Goal: Book appointment/travel/reservation

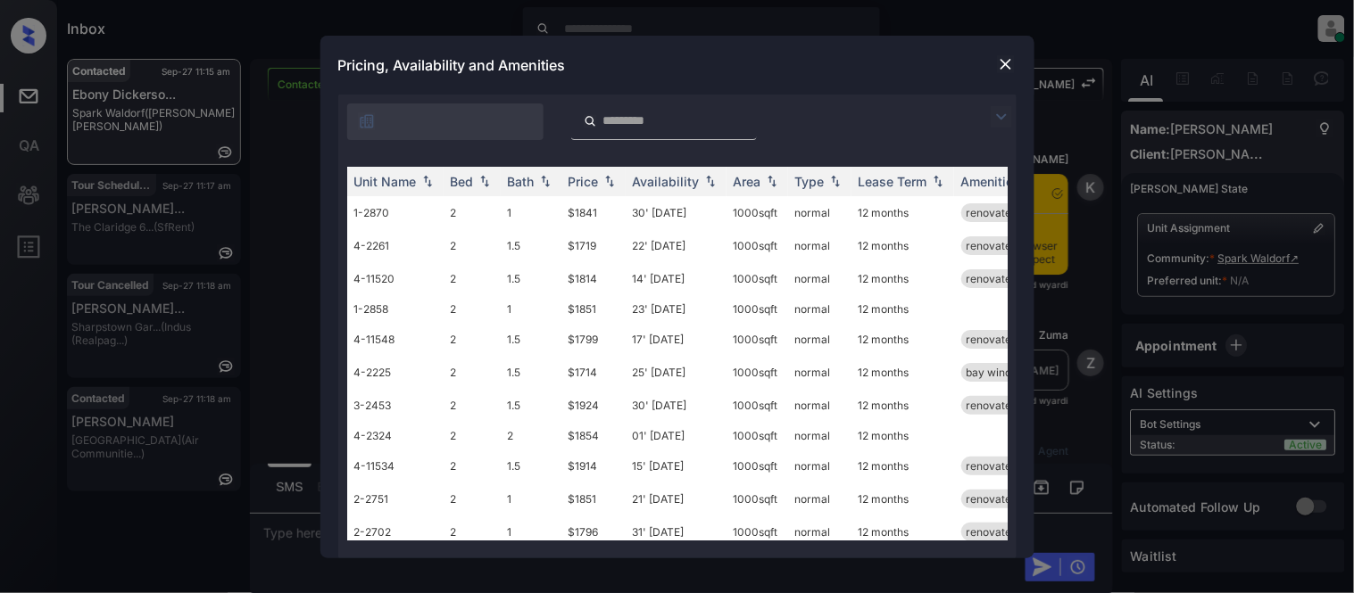
scroll to position [3922, 0]
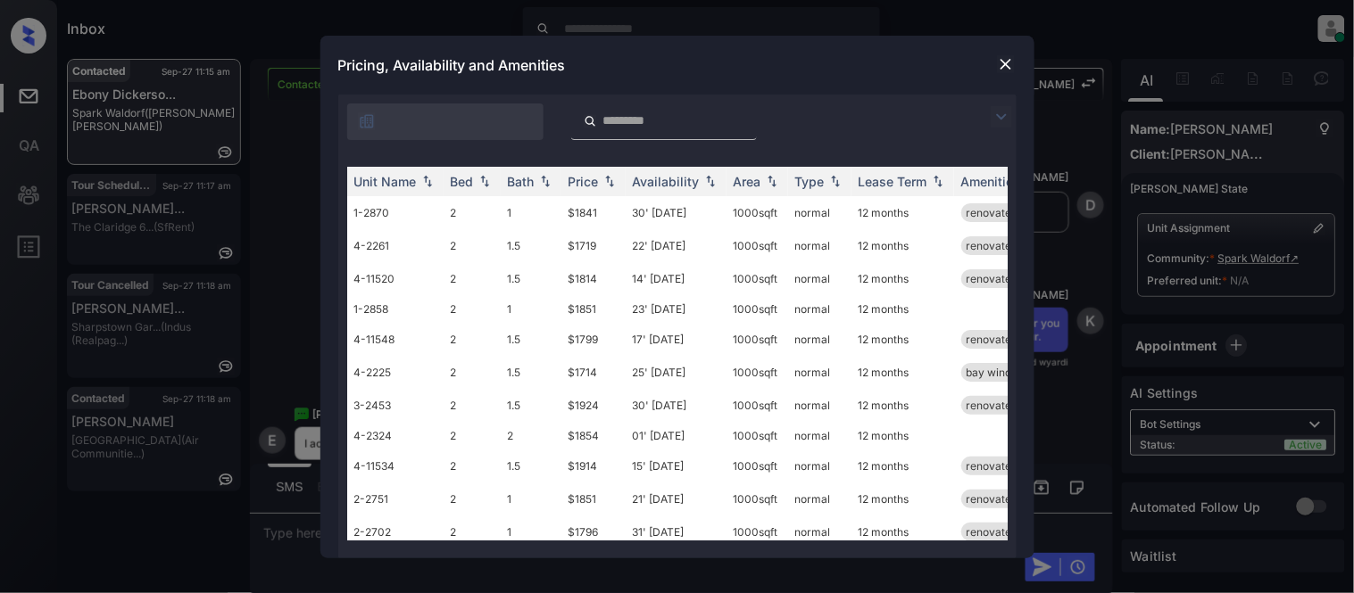
click at [1000, 119] on img at bounding box center [1001, 116] width 21 height 21
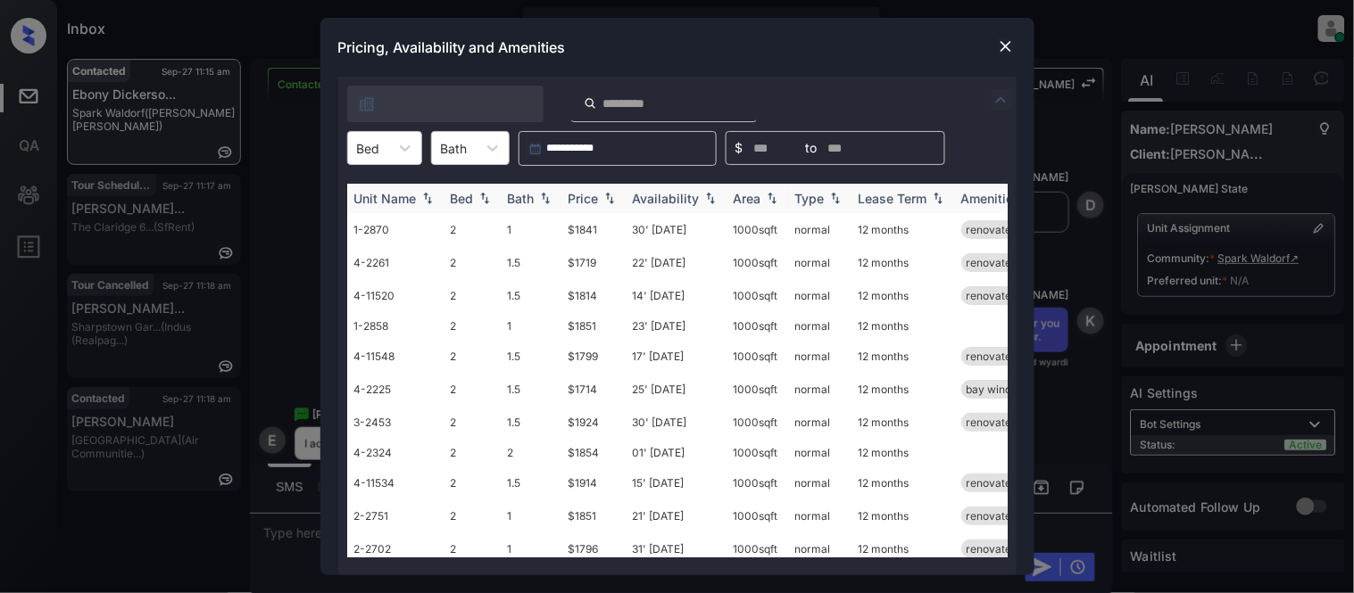
click at [409, 143] on icon at bounding box center [405, 148] width 18 height 18
click at [595, 195] on div "Price" at bounding box center [583, 198] width 30 height 15
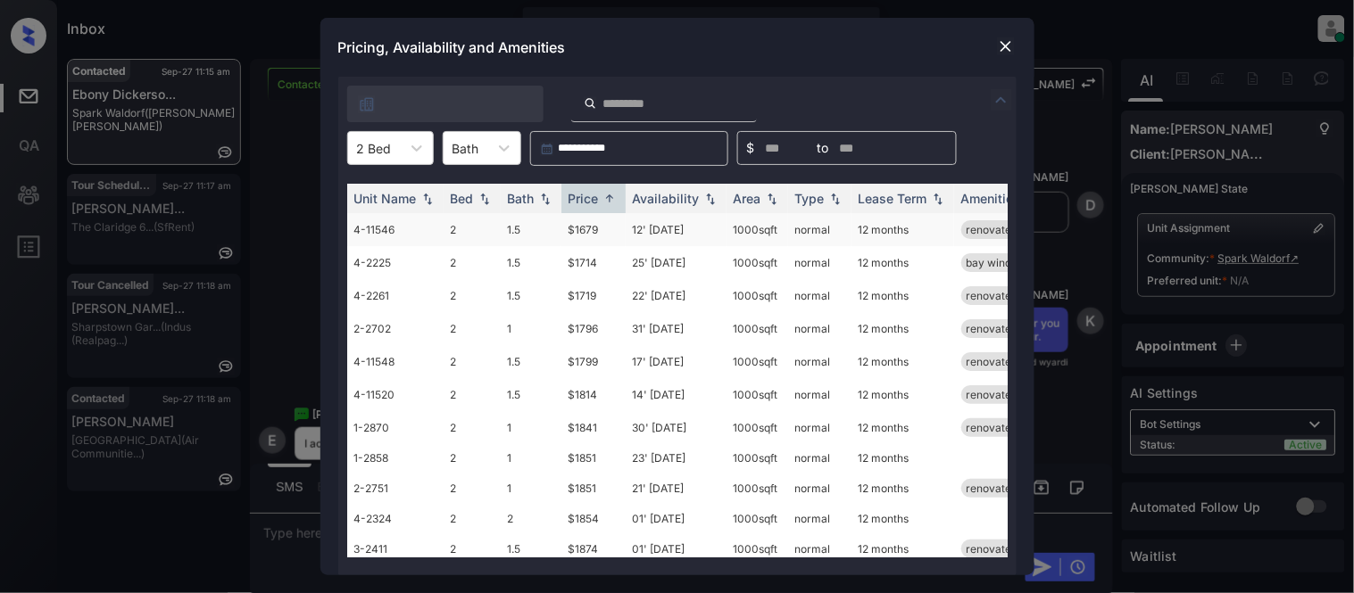
click at [573, 232] on td "$1679" at bounding box center [593, 229] width 64 height 33
click at [572, 228] on td "$1679" at bounding box center [593, 229] width 64 height 33
click at [653, 226] on td "12' Sep 25" at bounding box center [676, 229] width 101 height 33
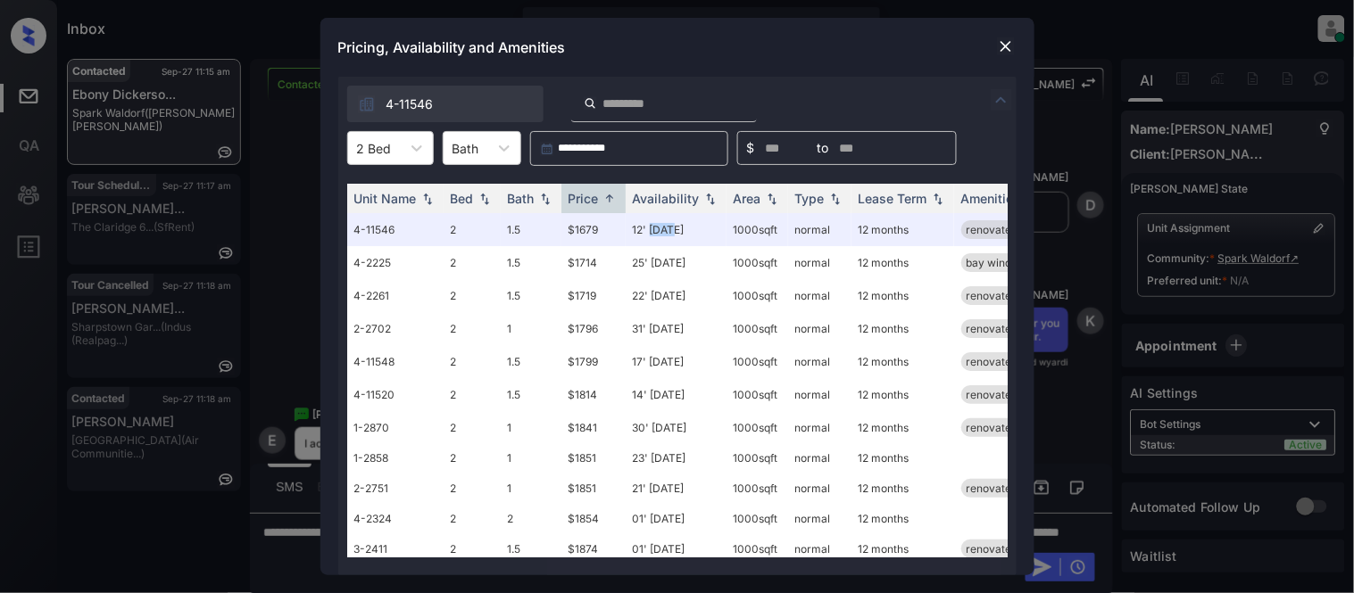
click at [1002, 37] on img at bounding box center [1006, 46] width 18 height 18
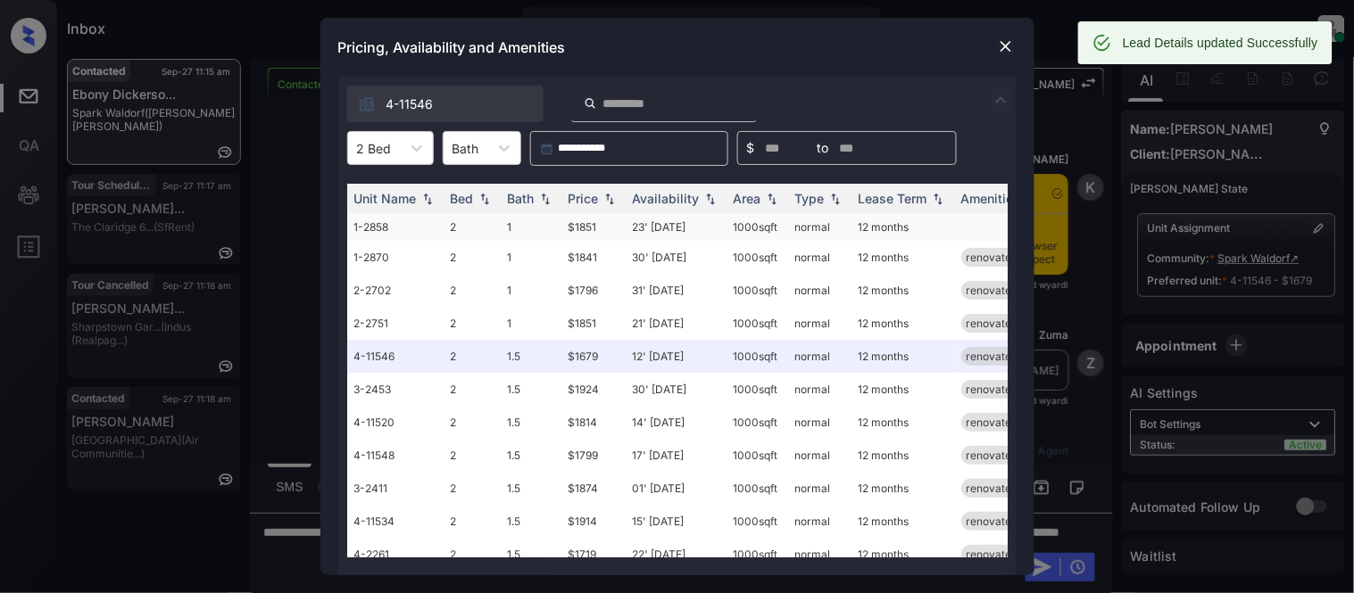
scroll to position [3922, 0]
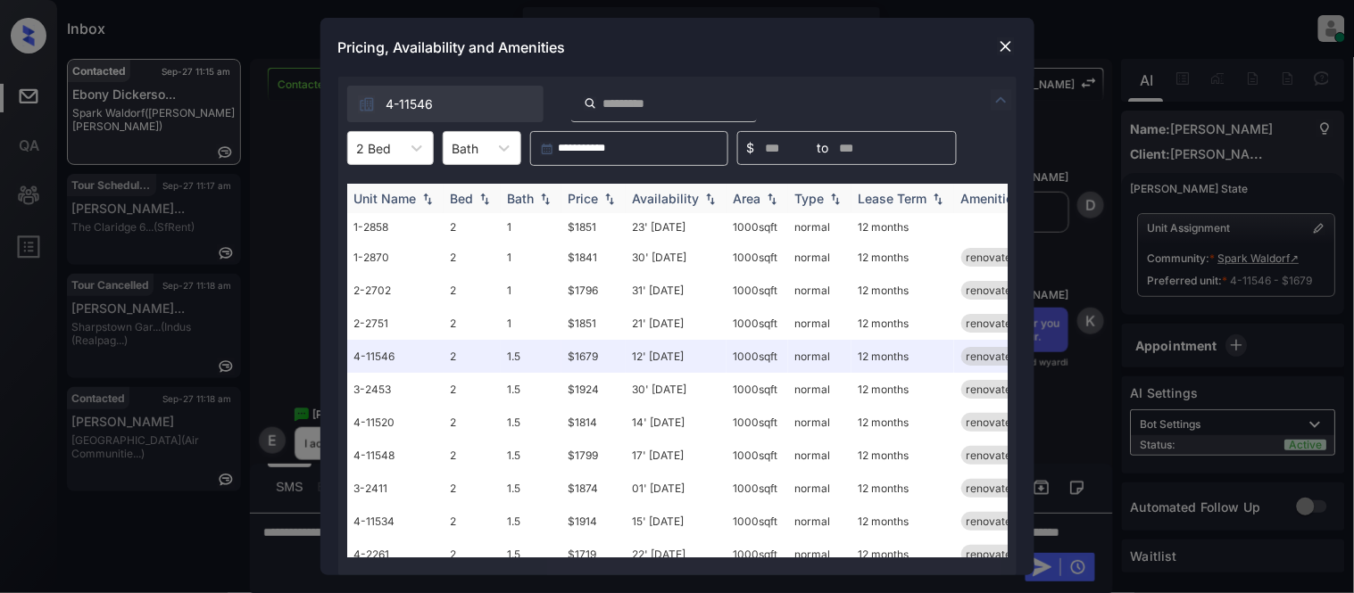
click at [574, 201] on div "Price" at bounding box center [583, 198] width 30 height 15
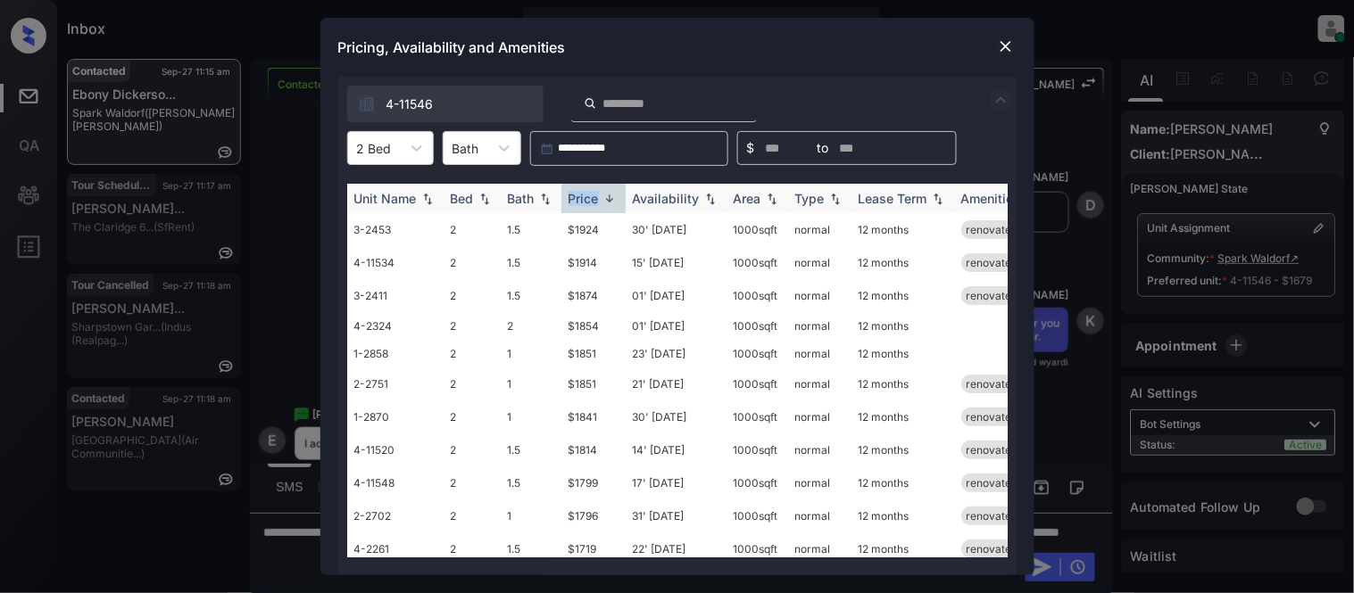
click at [574, 201] on div "Price" at bounding box center [583, 198] width 30 height 15
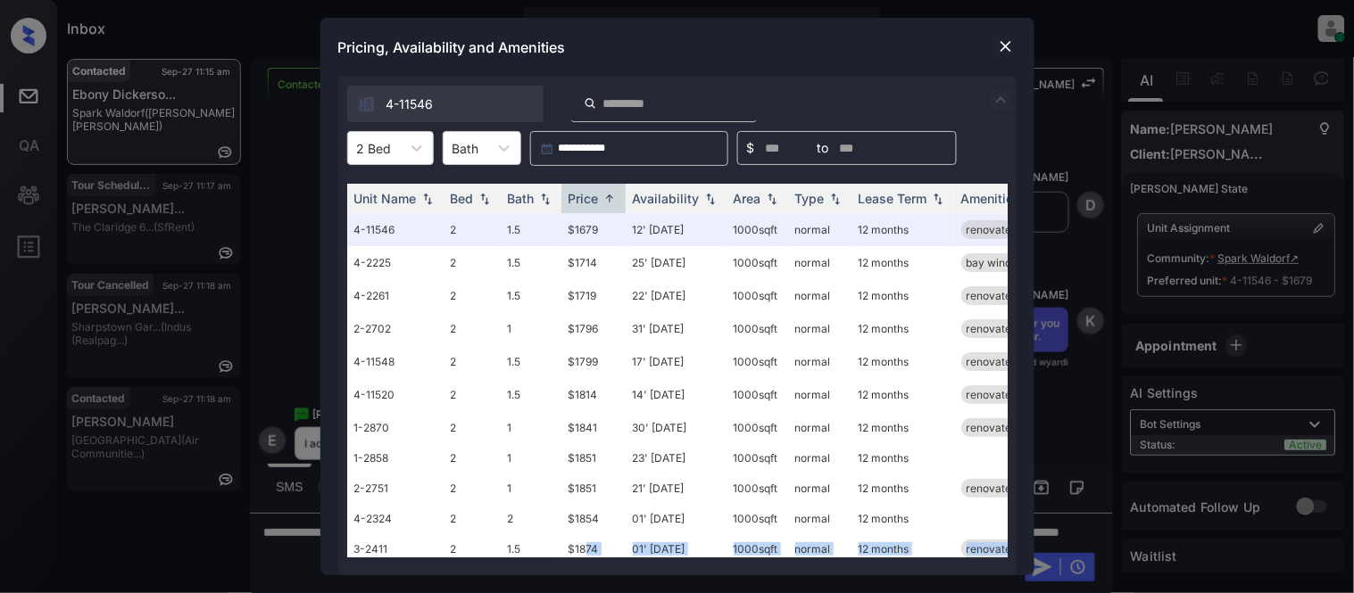
scroll to position [87, 0]
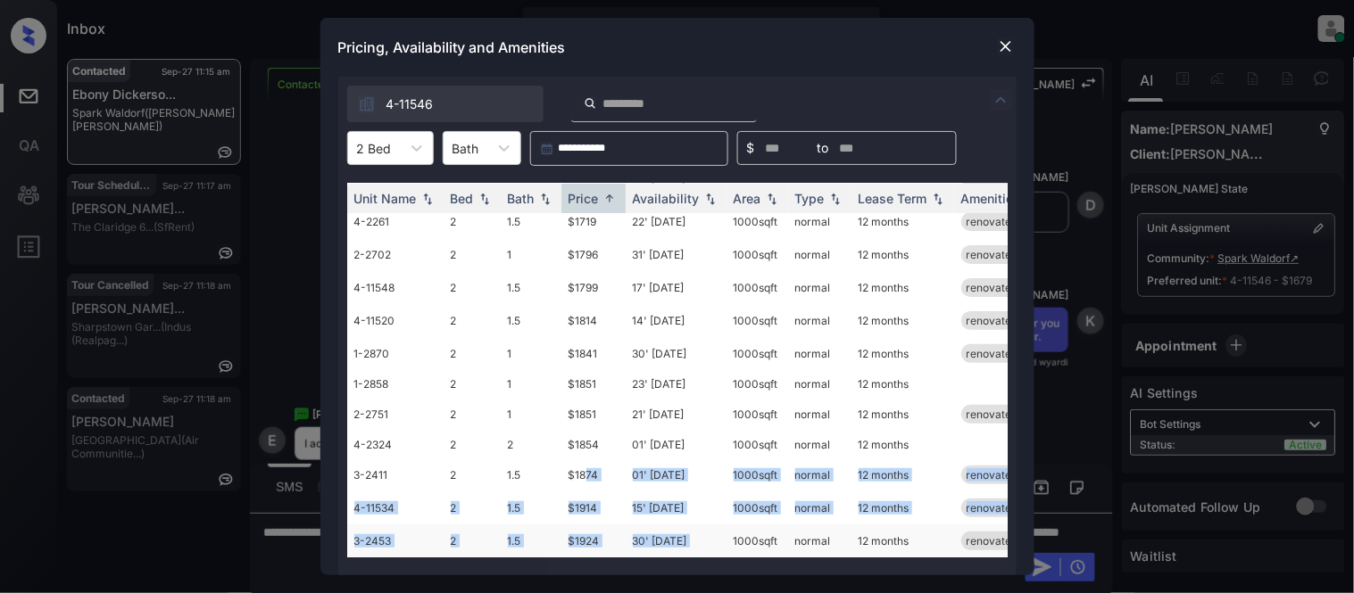
drag, startPoint x: 589, startPoint y: 542, endPoint x: 726, endPoint y: 538, distance: 136.6
click at [726, 538] on tbody "4-11546 2 1.5 $1679 12' Sep 25 1000 sqft normal 12 months renovated 4-2225 2 1.…" at bounding box center [813, 348] width 933 height 419
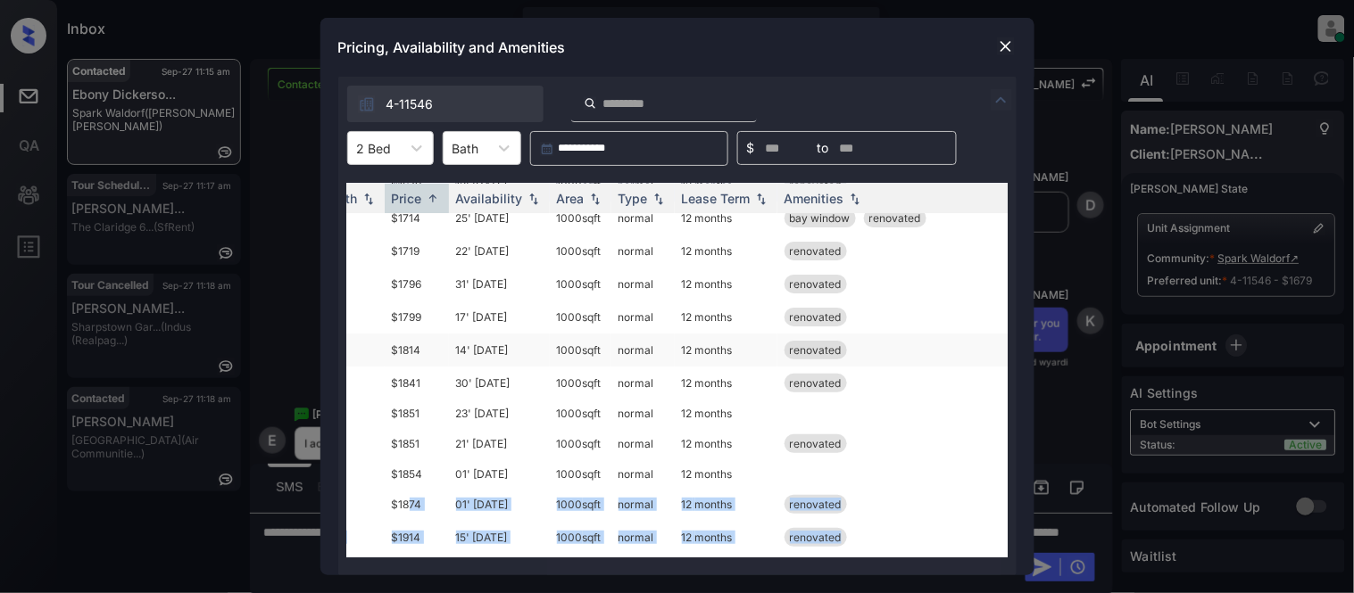
scroll to position [86, 177]
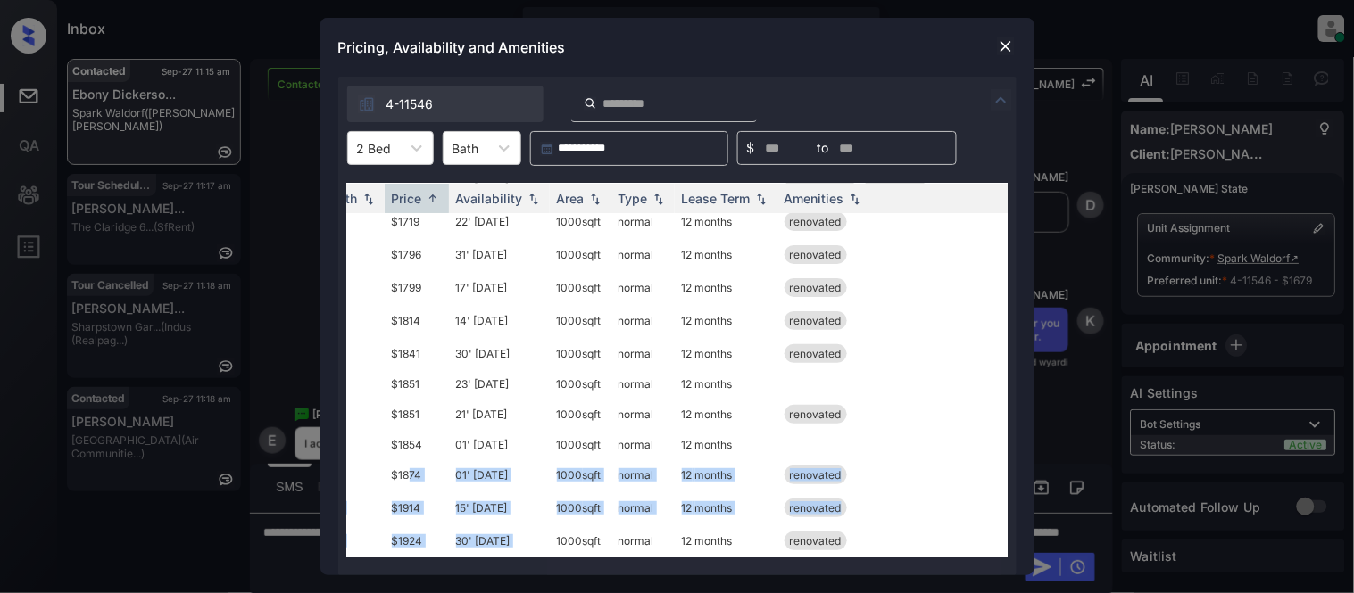
click at [1002, 50] on img at bounding box center [1006, 46] width 18 height 18
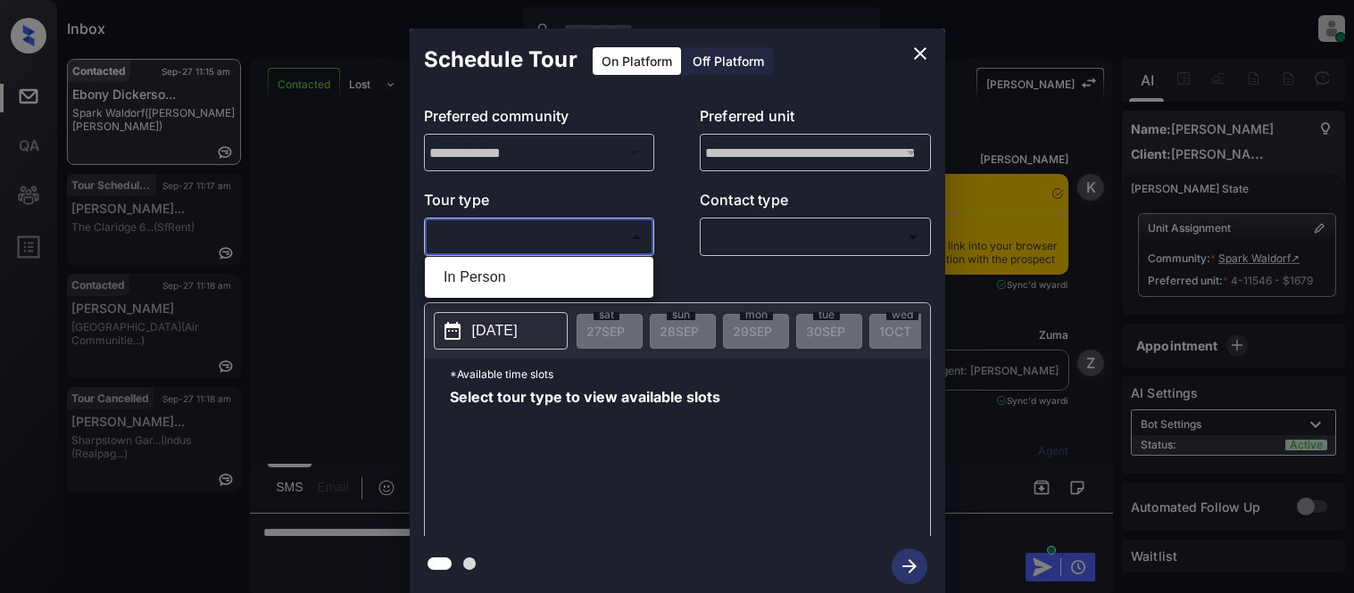
click at [461, 248] on body "Inbox Kristina Cataag Online Set yourself offline Set yourself on break Profile…" at bounding box center [677, 296] width 1354 height 593
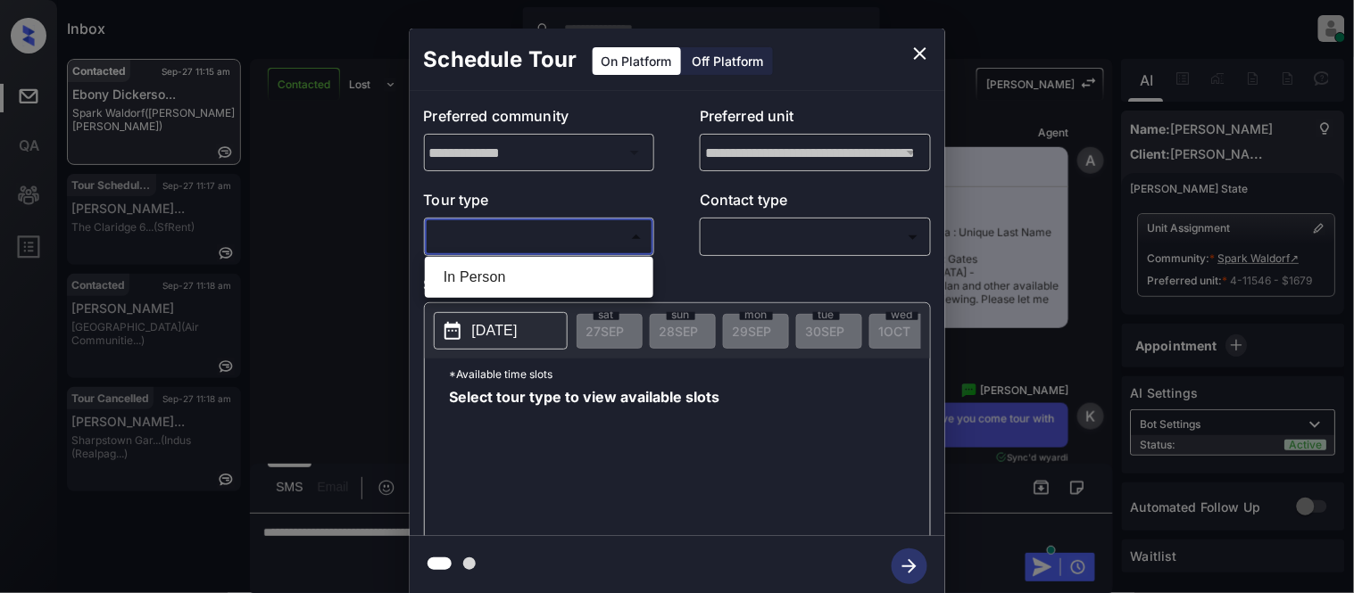
click at [462, 270] on li "In Person" at bounding box center [539, 277] width 220 height 32
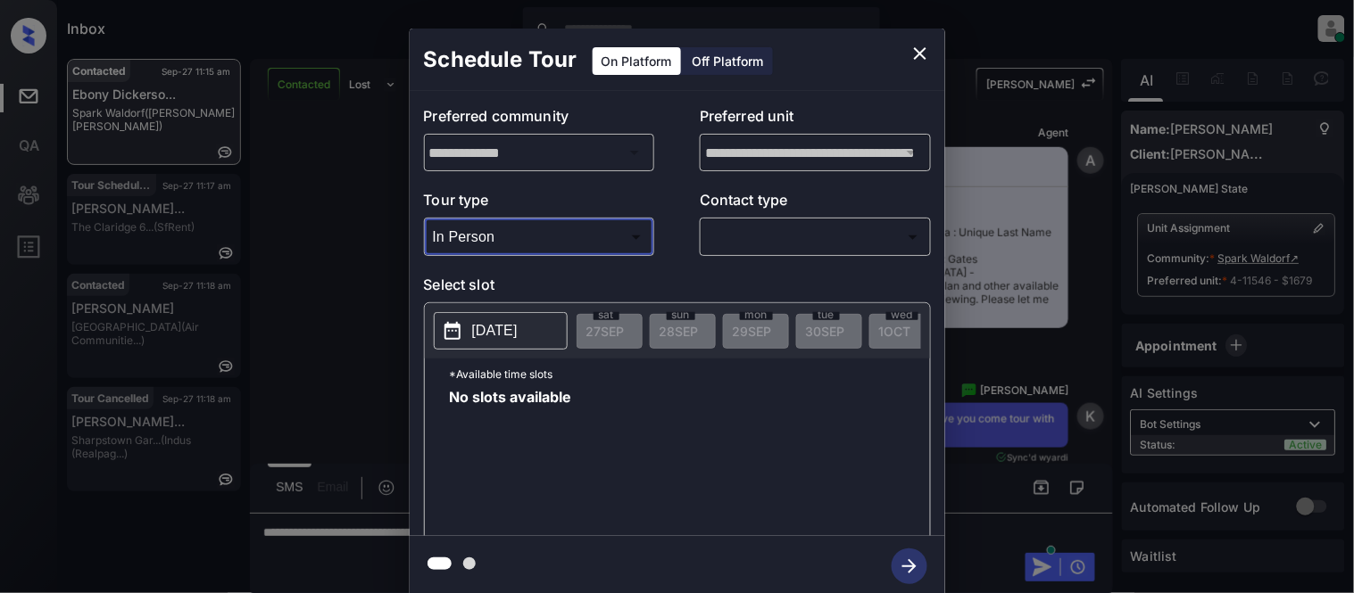
type input "********"
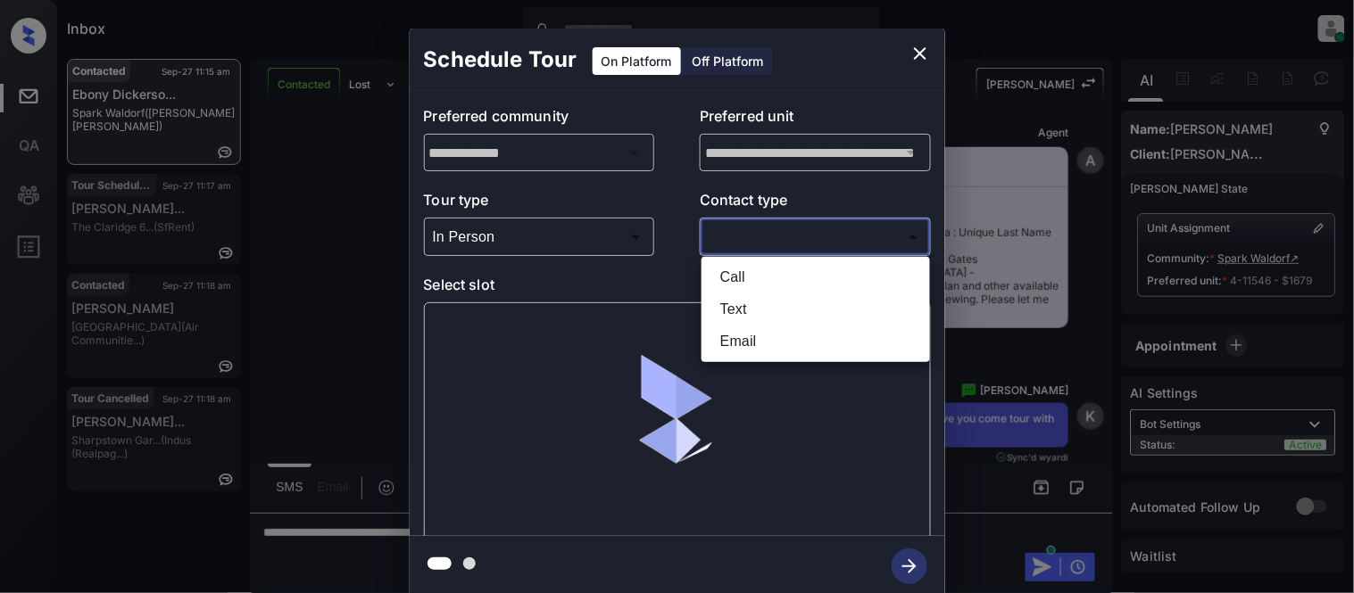
click at [730, 236] on body "Inbox Kristina Cataag Online Set yourself offline Set yourself on break Profile…" at bounding box center [677, 296] width 1354 height 593
click at [720, 313] on li "Text" at bounding box center [816, 310] width 220 height 32
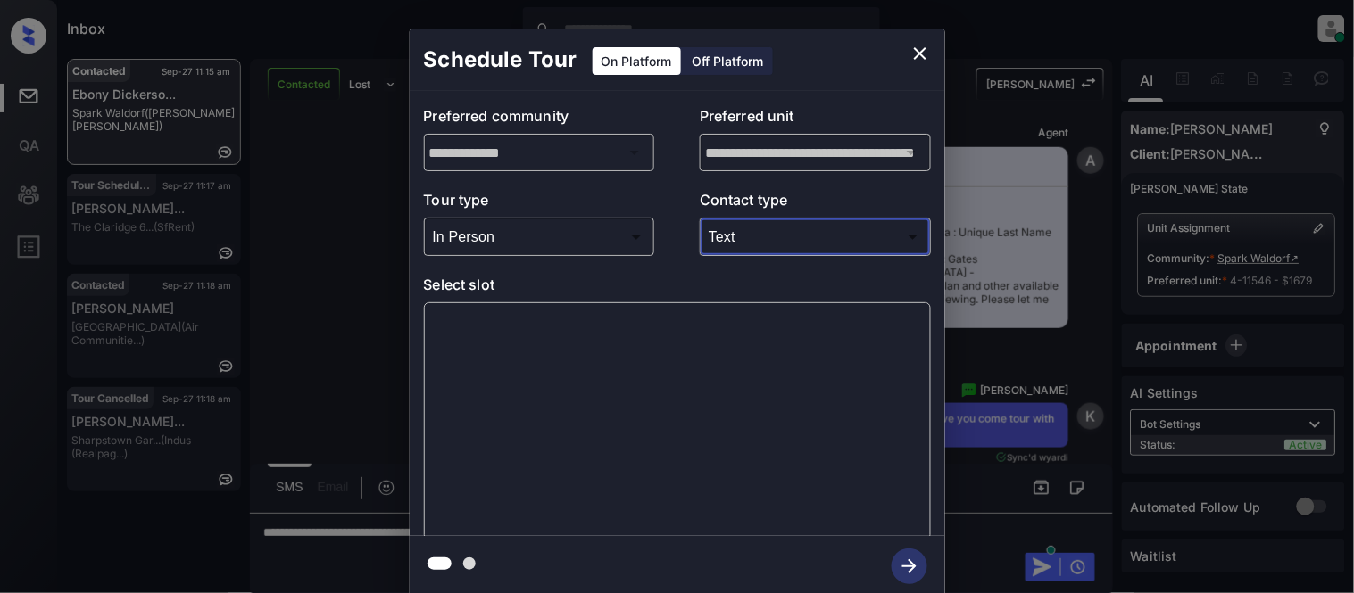
type input "****"
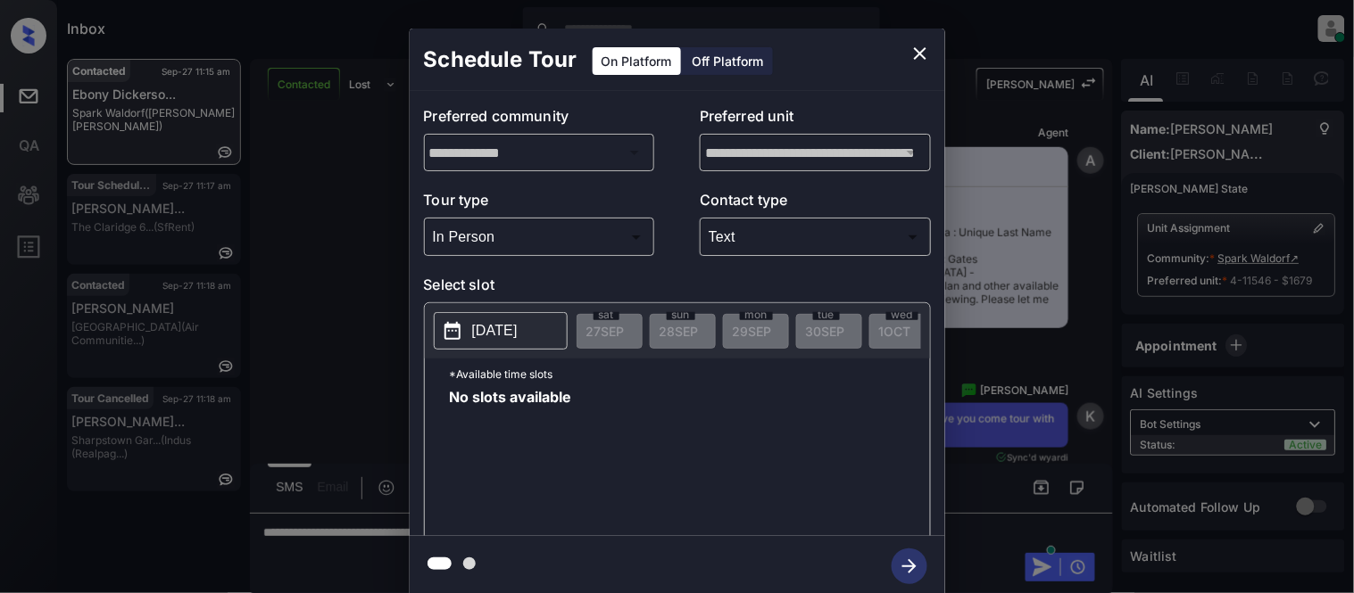
click at [547, 325] on button "2025-09-27" at bounding box center [501, 330] width 134 height 37
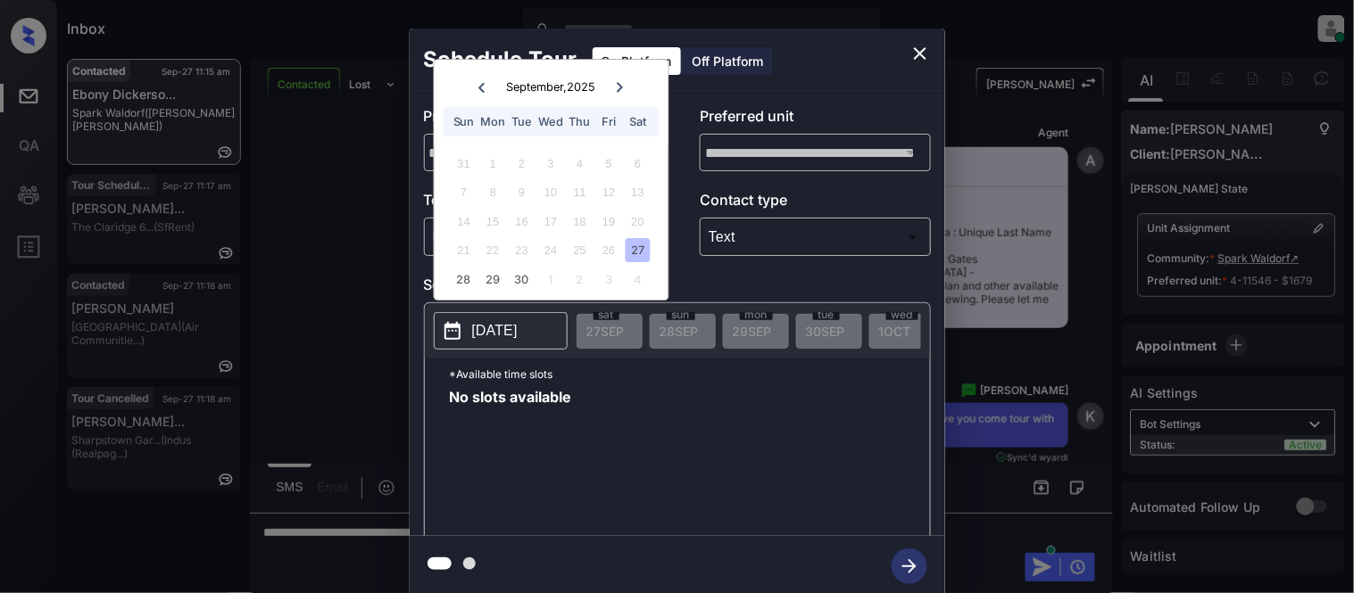
click at [912, 50] on icon "close" at bounding box center [919, 53] width 21 height 21
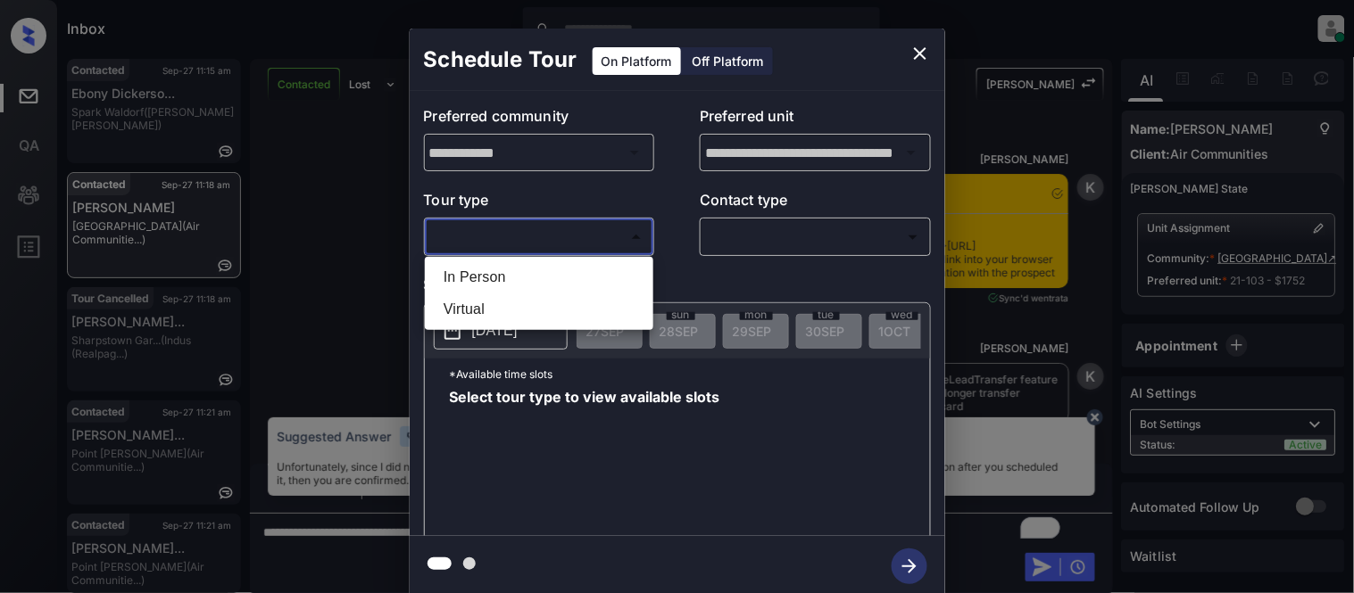
click at [576, 266] on li "In Person" at bounding box center [539, 277] width 220 height 32
type input "********"
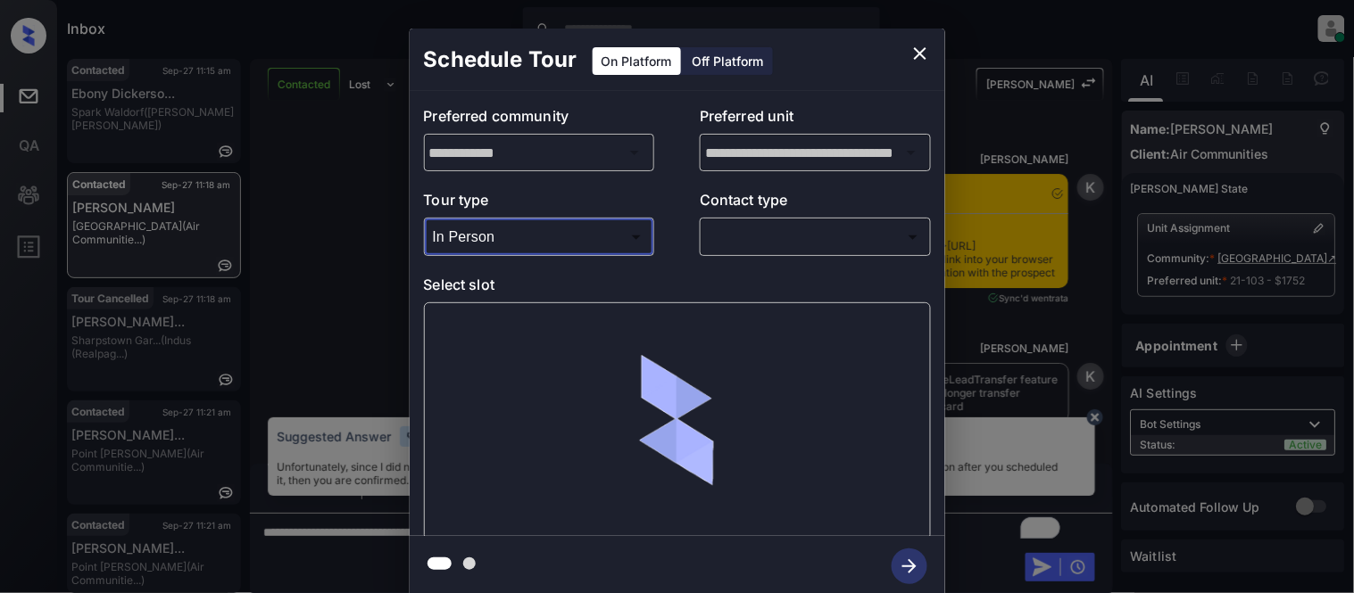
click at [751, 238] on body "Inbox Kristina Cataag Online Set yourself offline Set yourself on break Profile…" at bounding box center [677, 296] width 1354 height 593
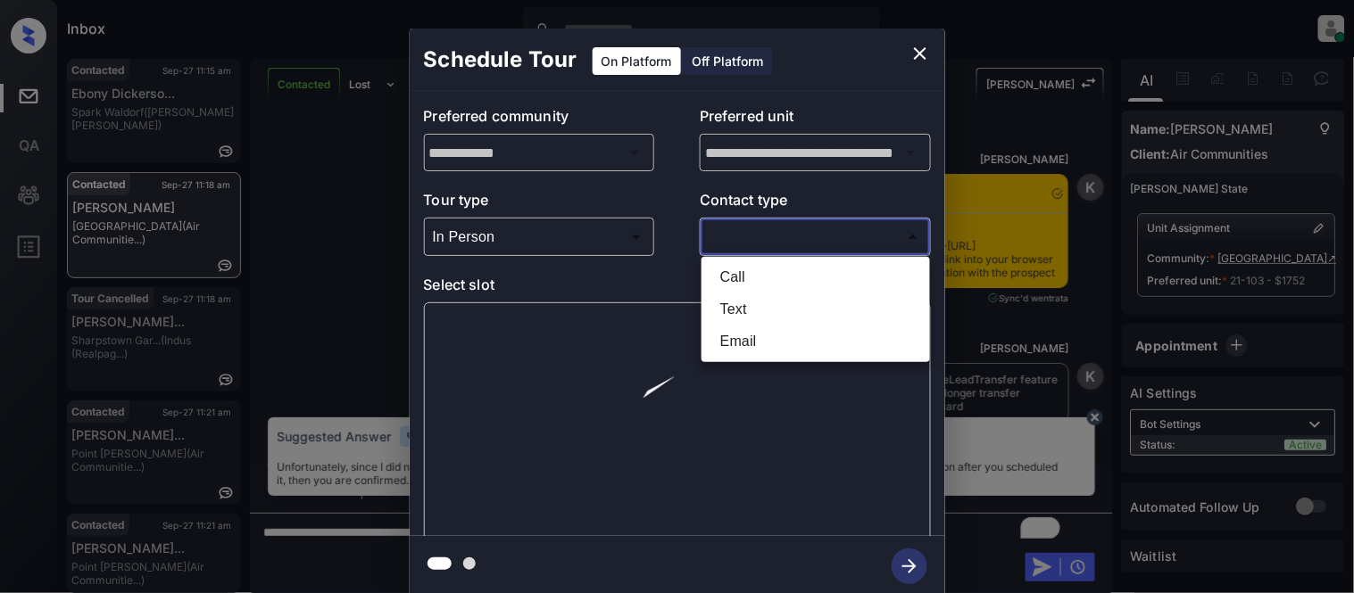
scroll to position [2386, 0]
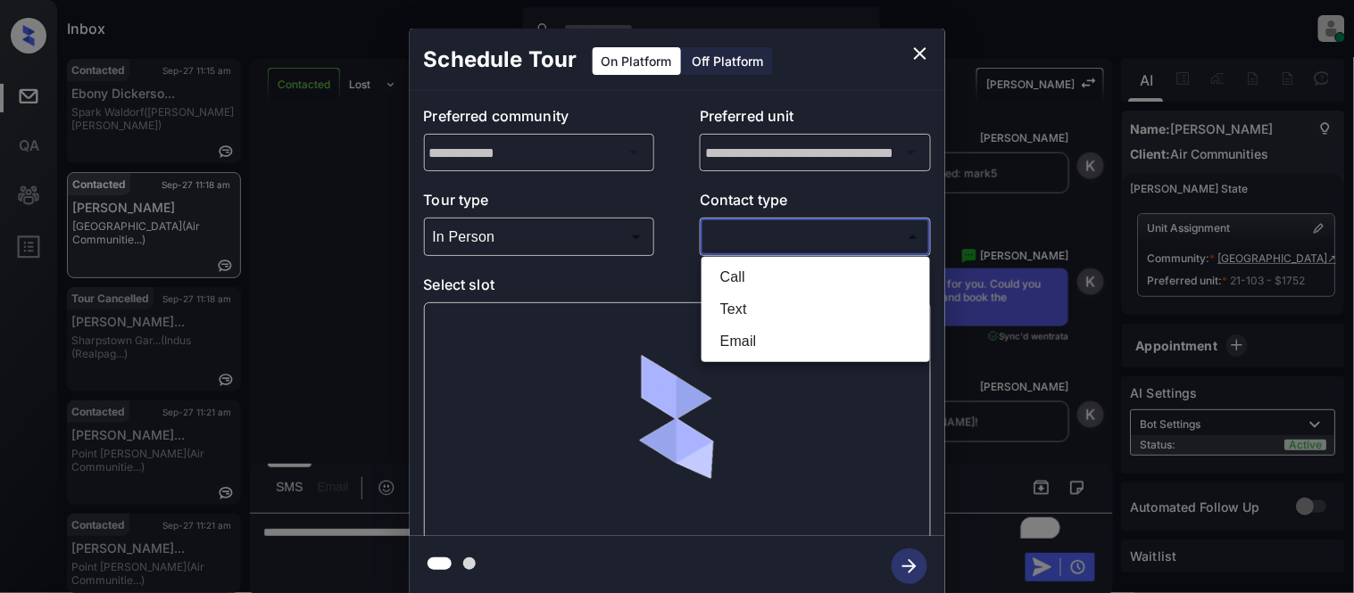
click at [719, 306] on li "Text" at bounding box center [816, 310] width 220 height 32
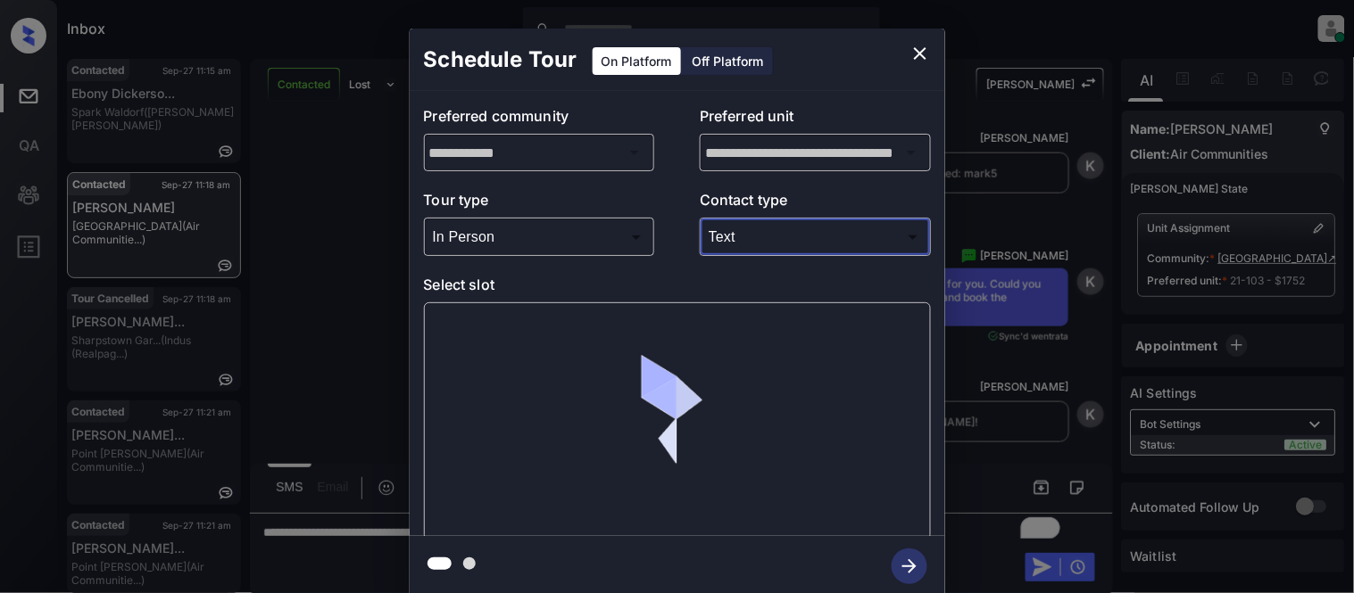
type input "****"
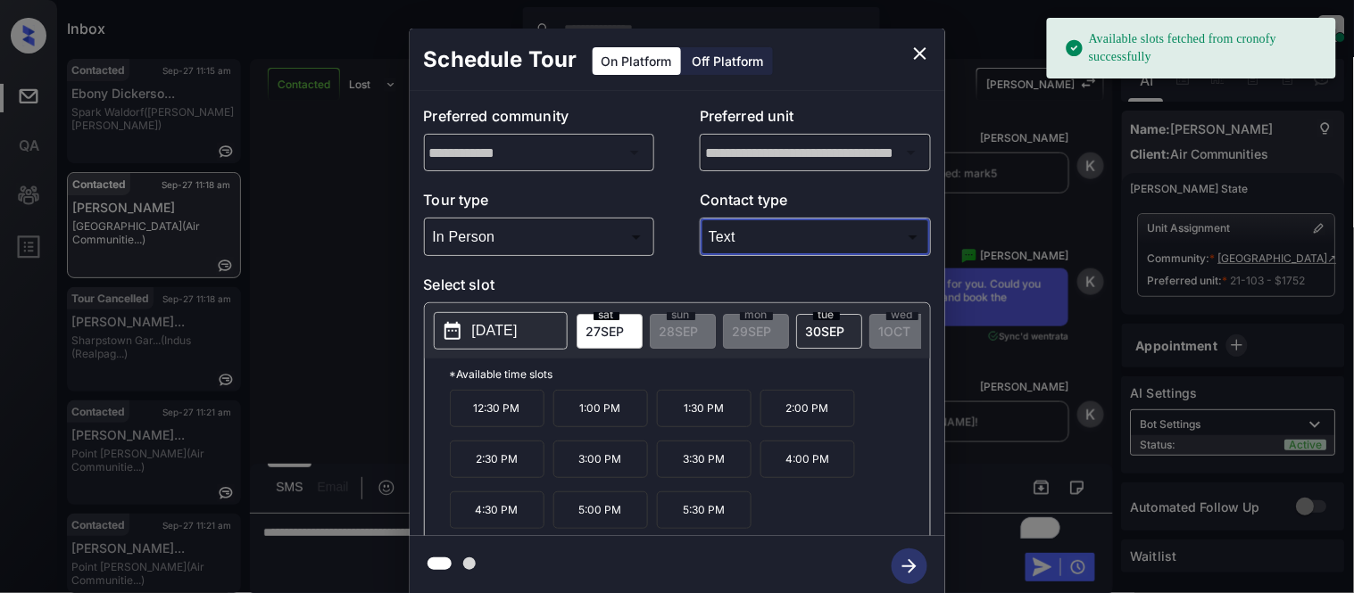
click at [596, 325] on span "27 SEP" at bounding box center [605, 331] width 38 height 15
click at [605, 421] on p "1:00 PM" at bounding box center [600, 408] width 95 height 37
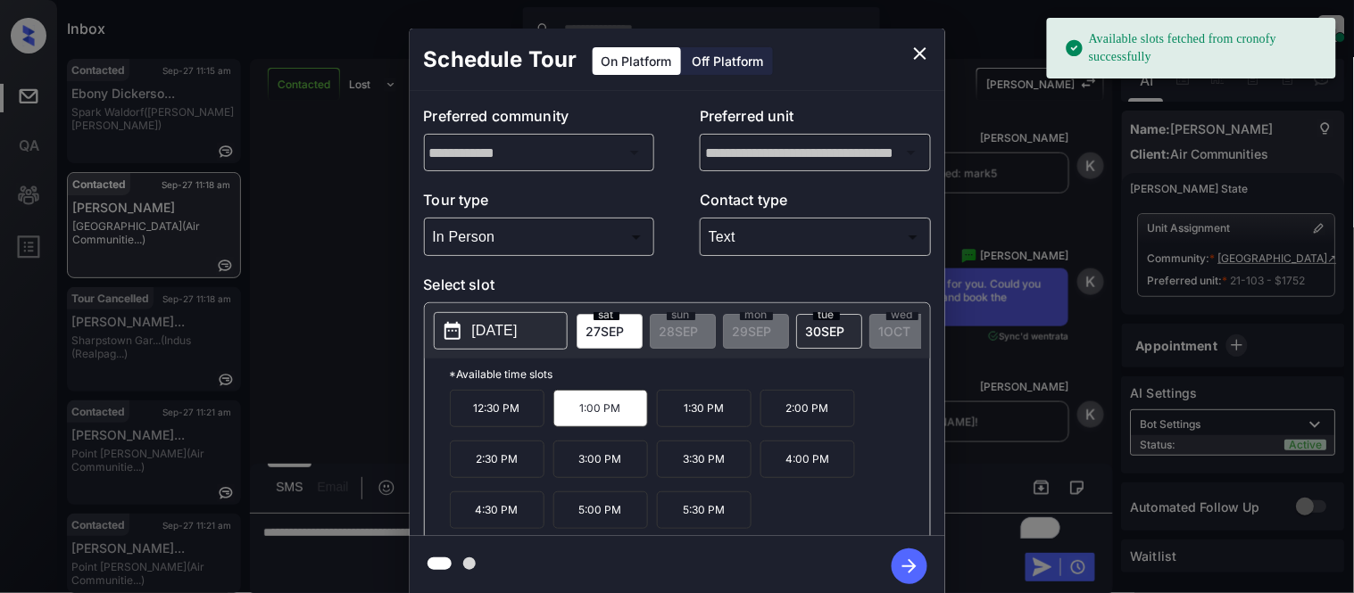
drag, startPoint x: 917, startPoint y: 568, endPoint x: 989, endPoint y: 441, distance: 146.2
click at [917, 568] on icon "button" at bounding box center [910, 567] width 36 height 36
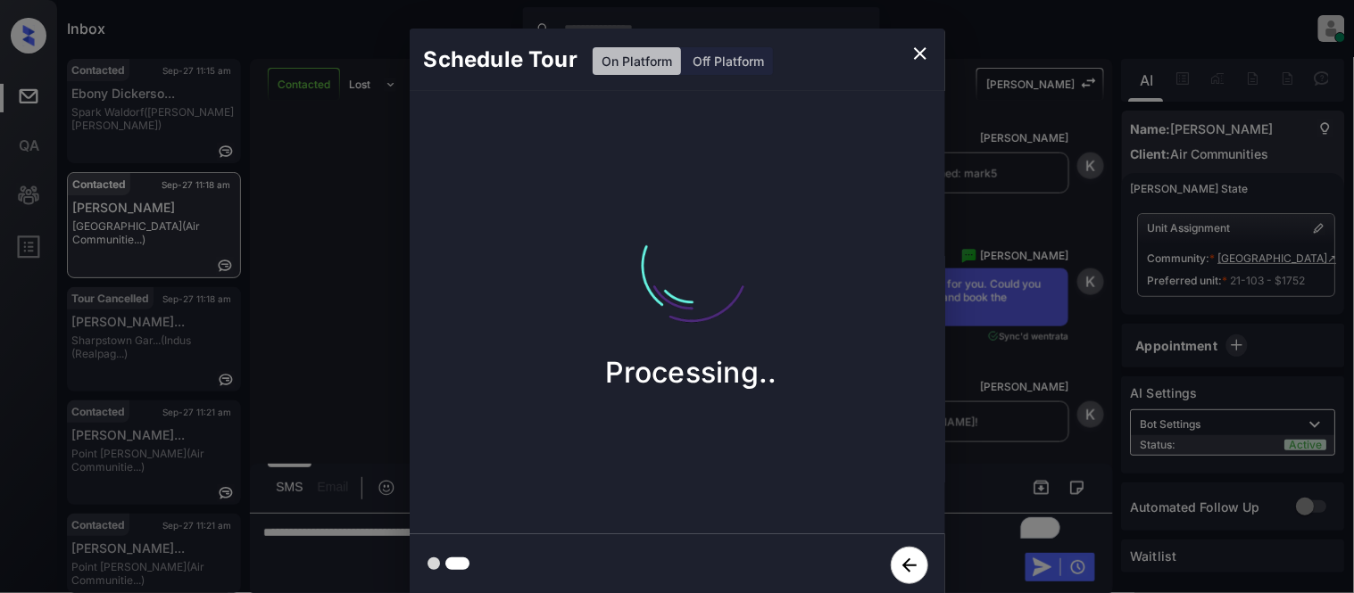
click at [1005, 427] on div "Schedule Tour On Platform Off Platform Processing.." at bounding box center [677, 313] width 1354 height 626
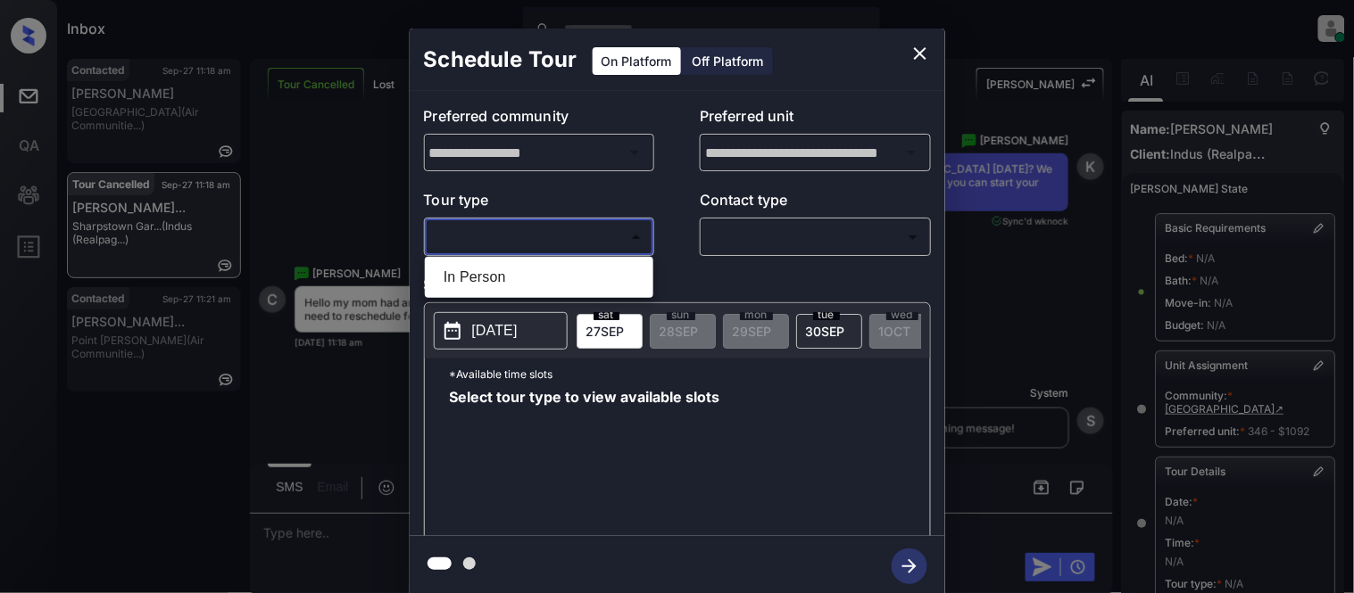
scroll to position [298, 0]
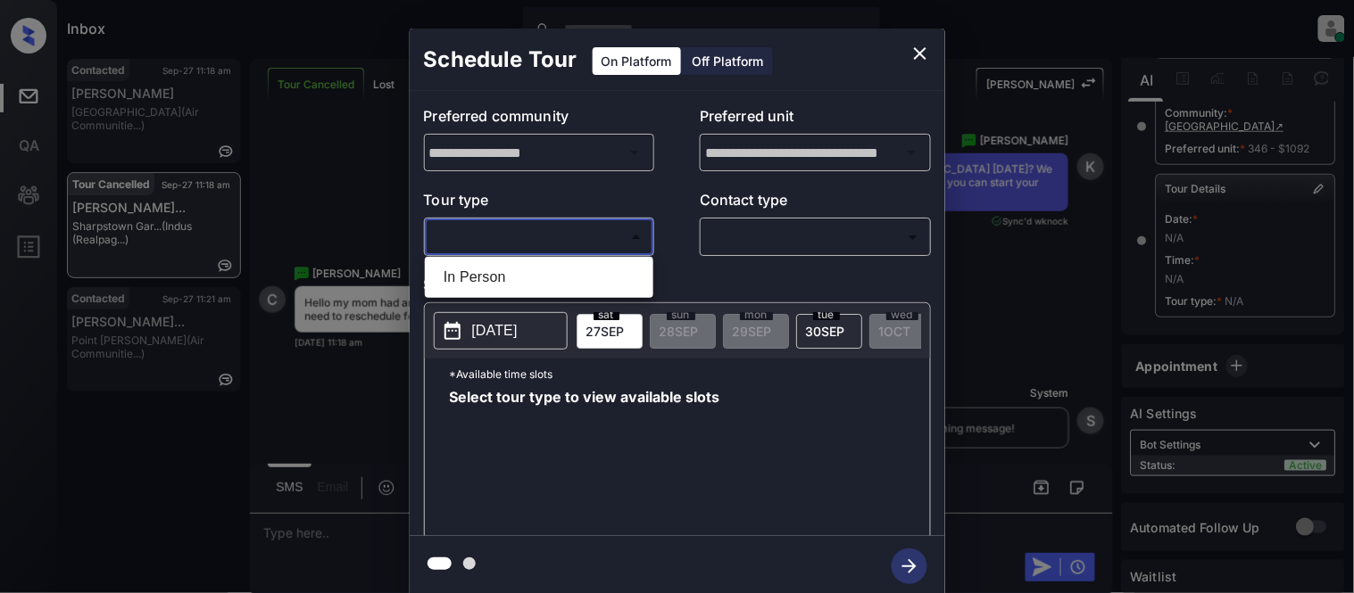
click at [477, 262] on li "In Person" at bounding box center [539, 277] width 220 height 32
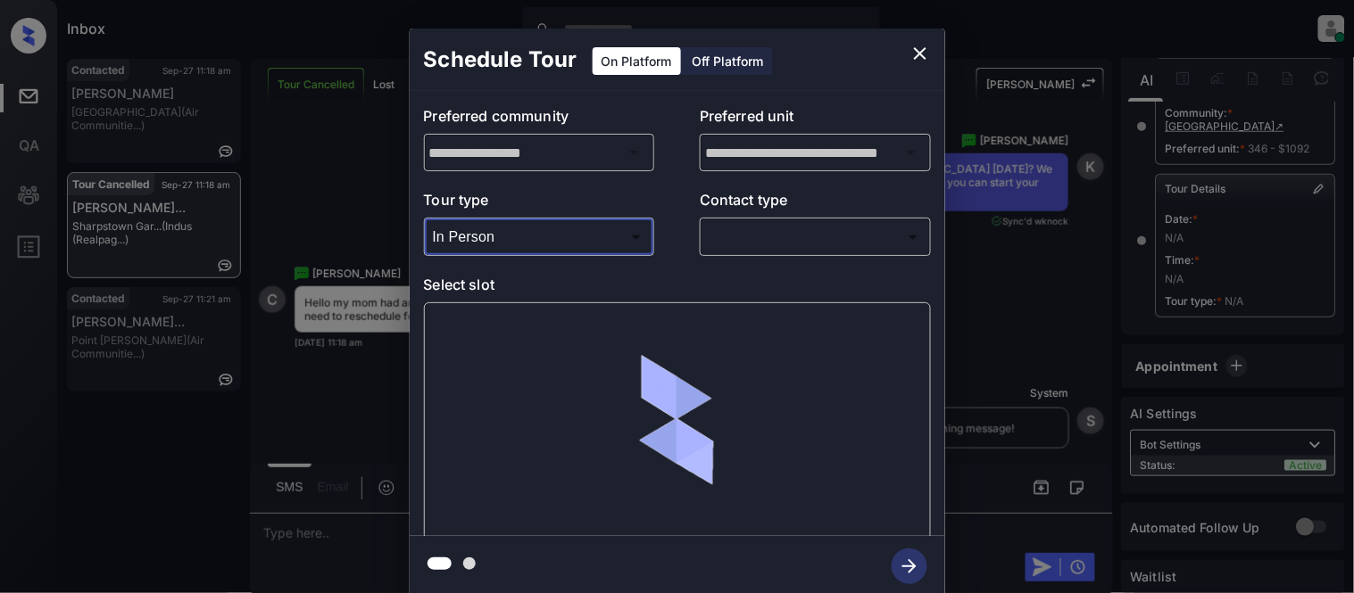
type input "********"
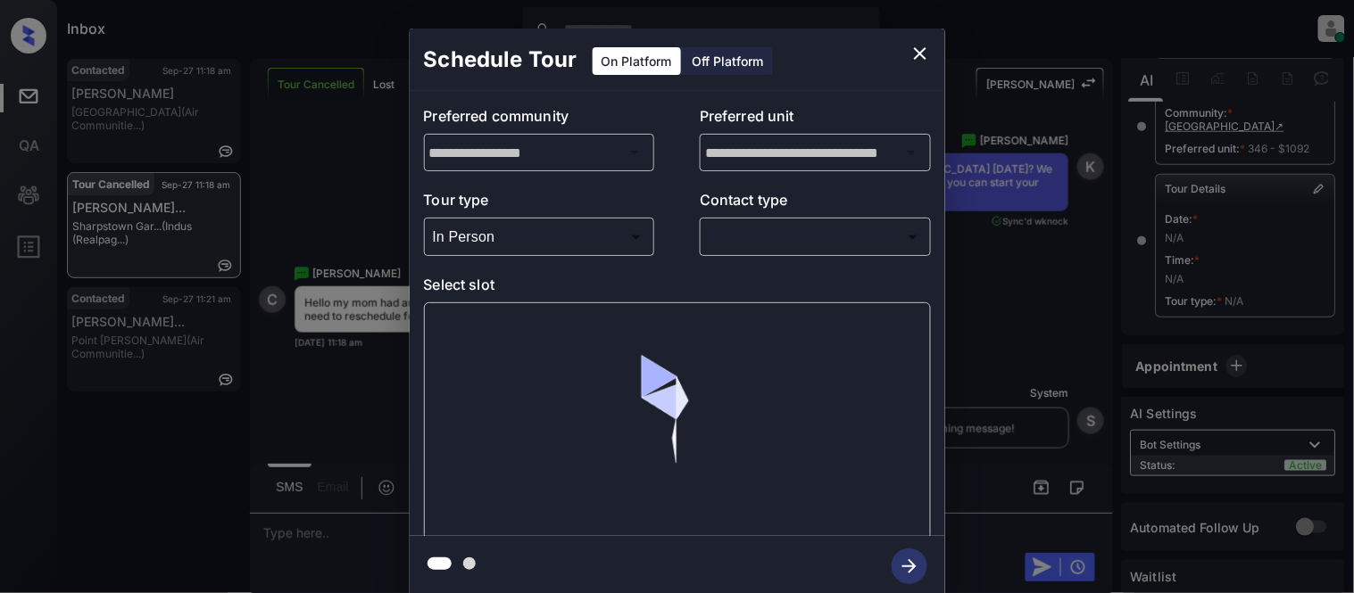
click at [743, 245] on body "Inbox [PERSON_NAME] Cataag Online Set yourself offline Set yourself on break Pr…" at bounding box center [677, 296] width 1354 height 593
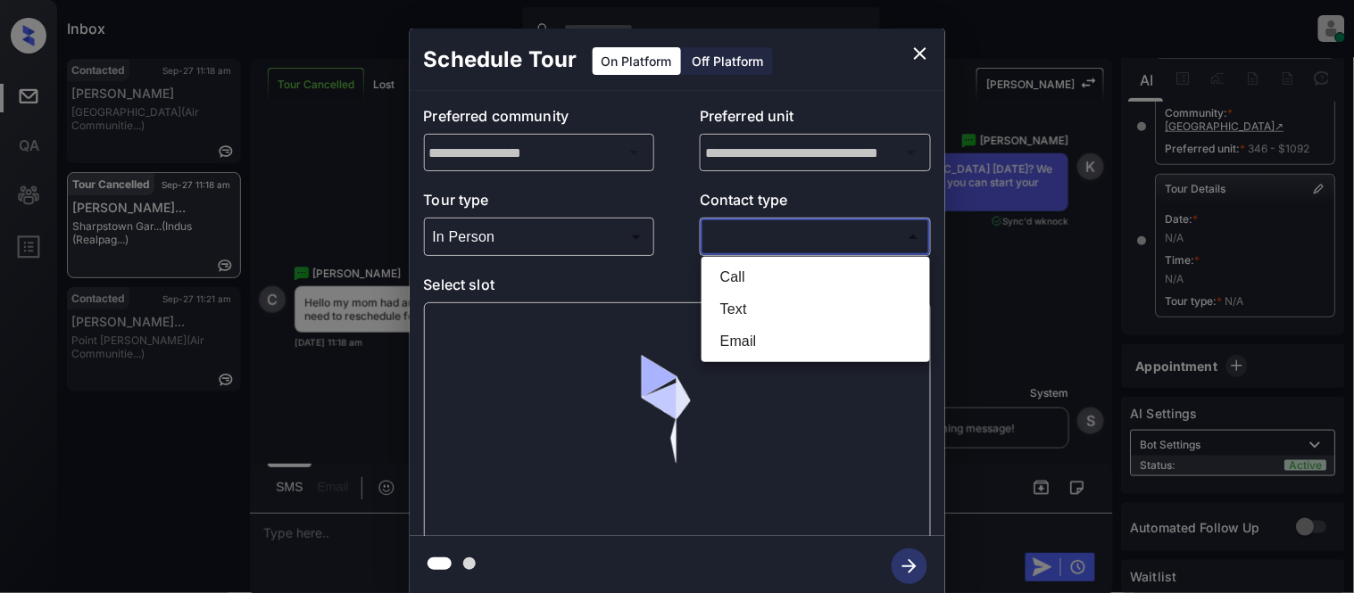
click at [734, 313] on li "Text" at bounding box center [816, 310] width 220 height 32
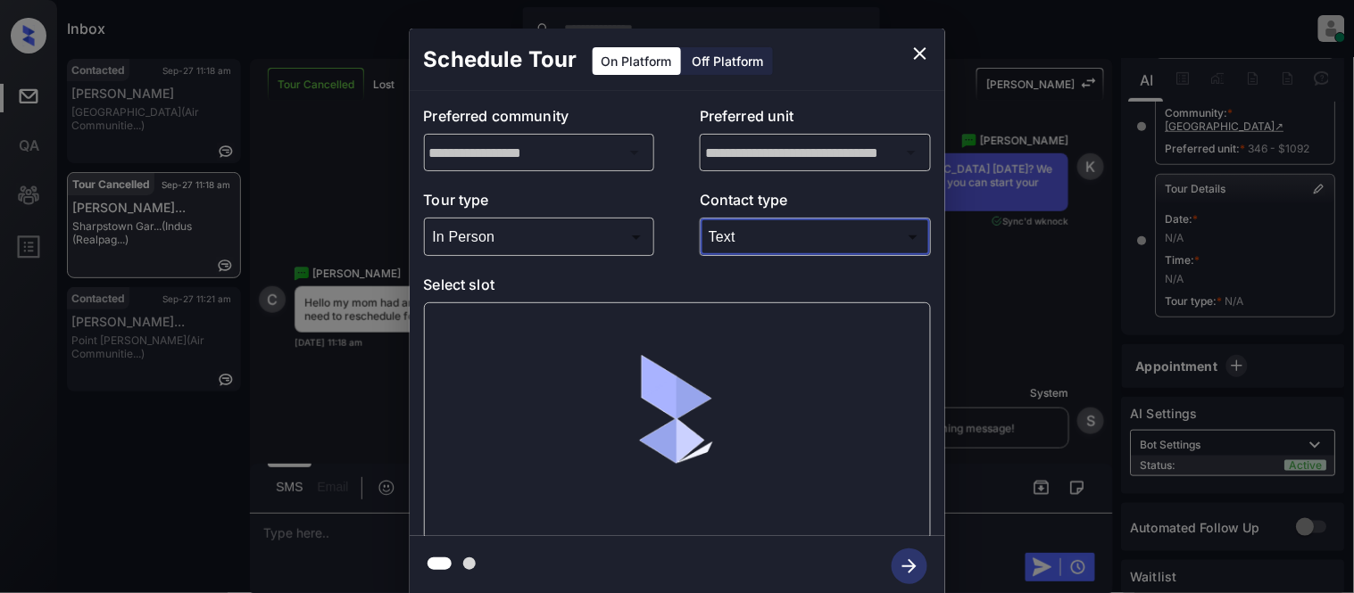
type input "****"
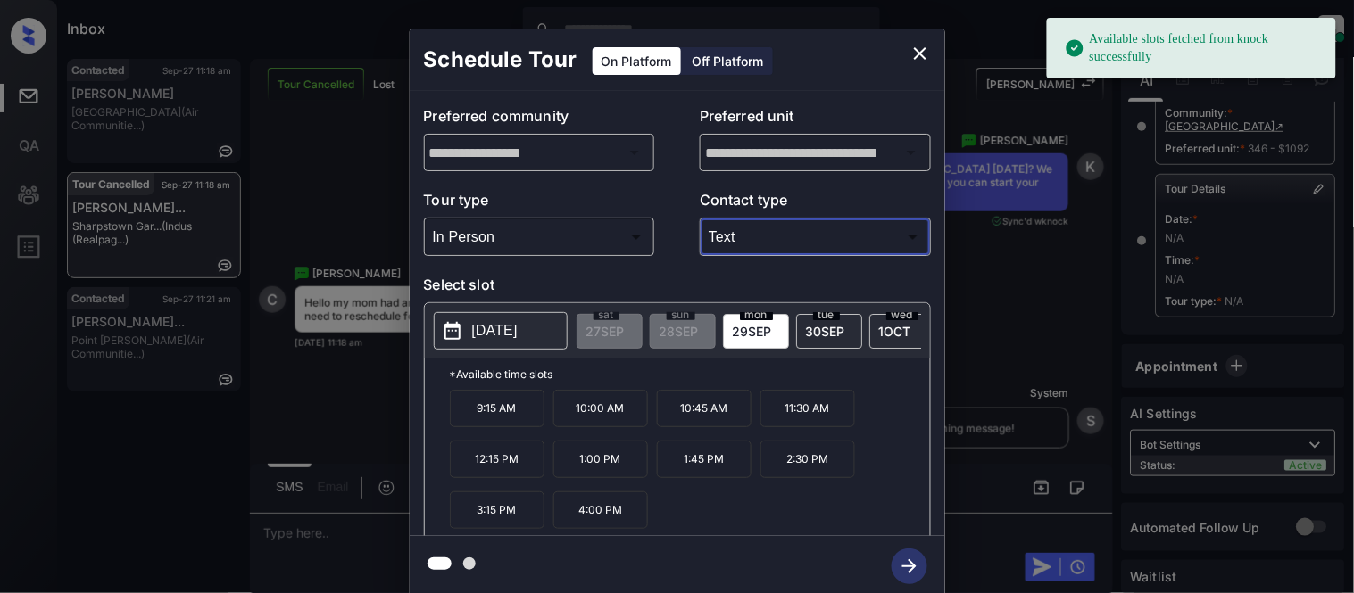
click at [489, 340] on p "[DATE]" at bounding box center [495, 330] width 46 height 21
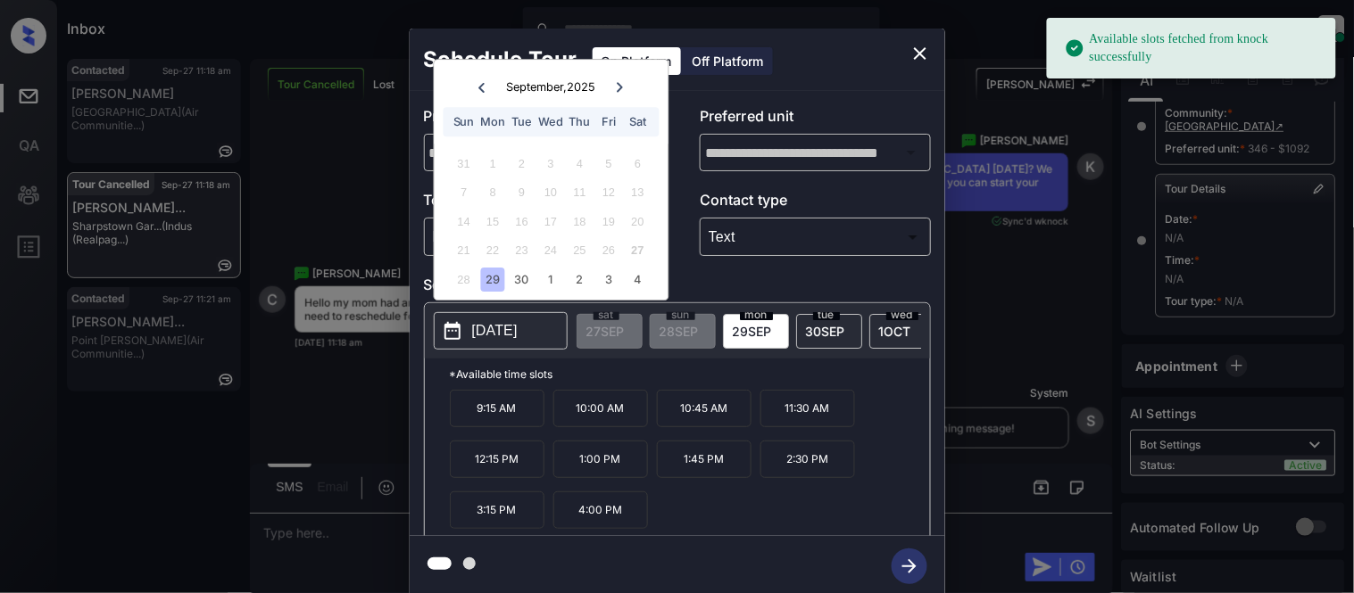
click at [496, 287] on div "29" at bounding box center [493, 280] width 24 height 24
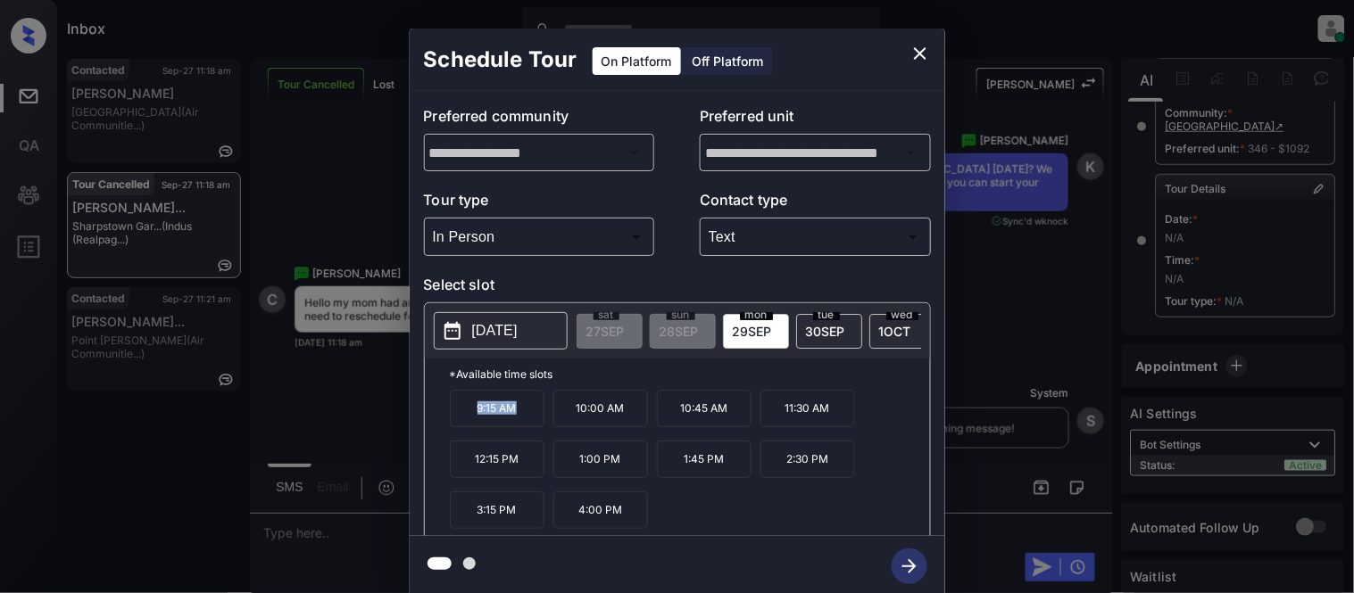
drag, startPoint x: 465, startPoint y: 423, endPoint x: 523, endPoint y: 420, distance: 58.1
click at [523, 420] on p "9:15 AM" at bounding box center [497, 408] width 95 height 37
copy p "9:15 AM"
click at [921, 55] on icon "close" at bounding box center [920, 53] width 12 height 12
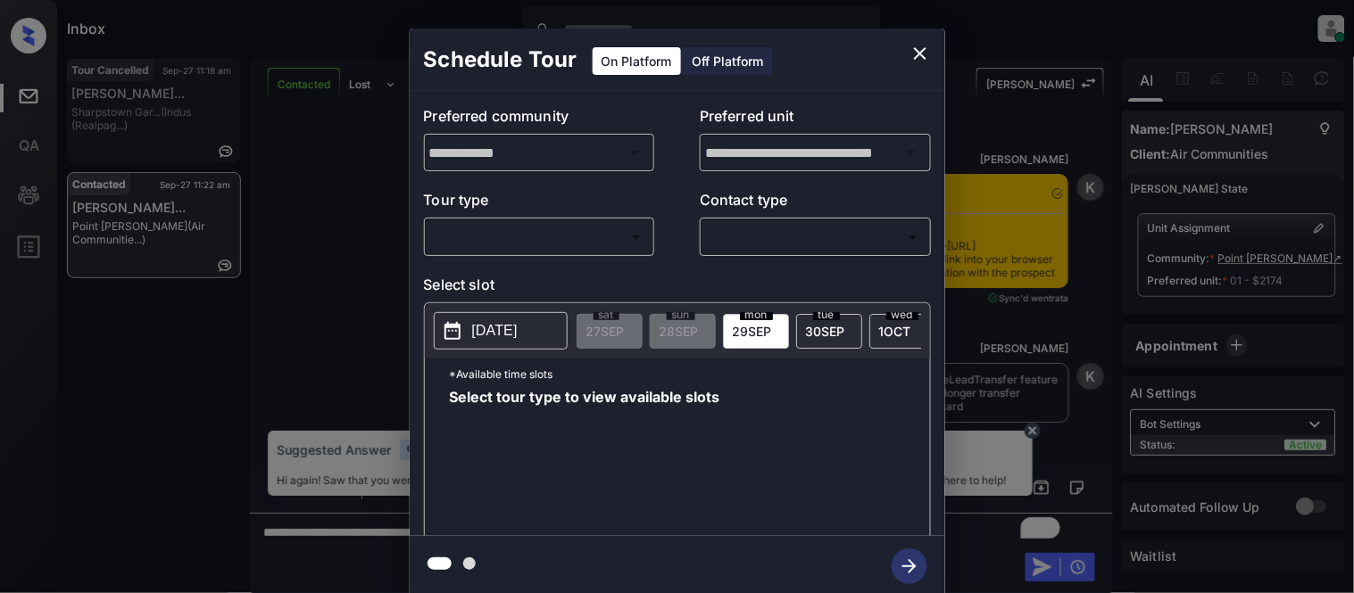
scroll to position [6457, 0]
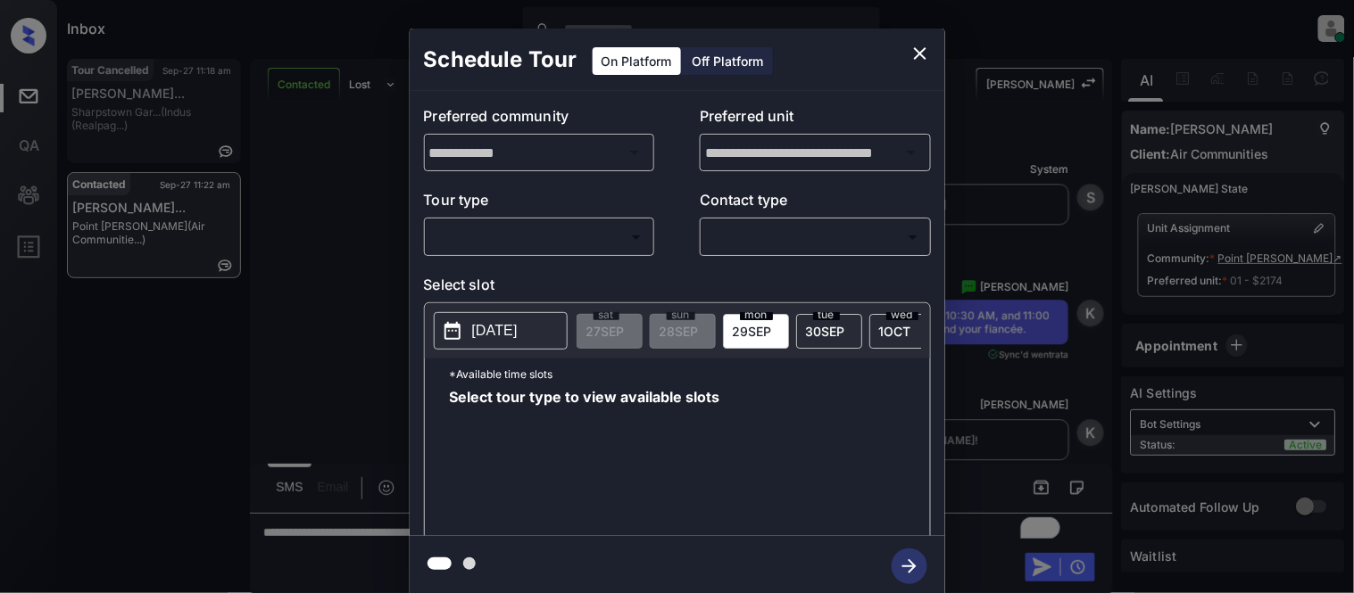
click at [929, 48] on icon "close" at bounding box center [919, 53] width 21 height 21
